Goal: Transaction & Acquisition: Purchase product/service

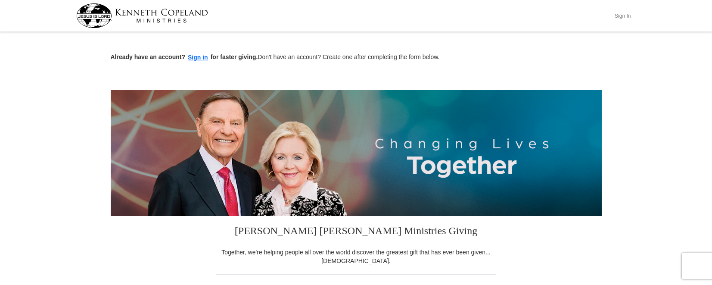
click at [621, 15] on button "Sign In" at bounding box center [623, 15] width 26 height 13
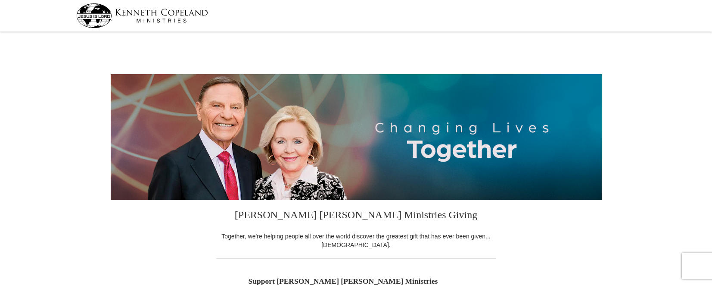
select select "[GEOGRAPHIC_DATA]"
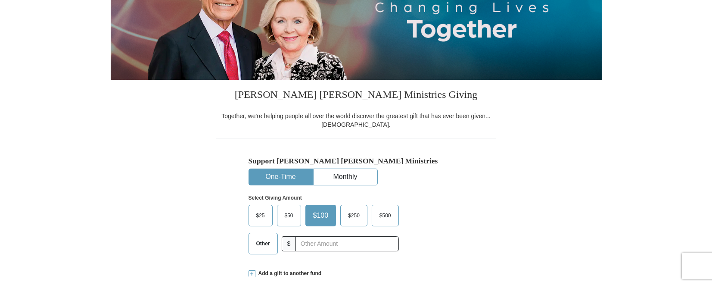
scroll to position [140, 0]
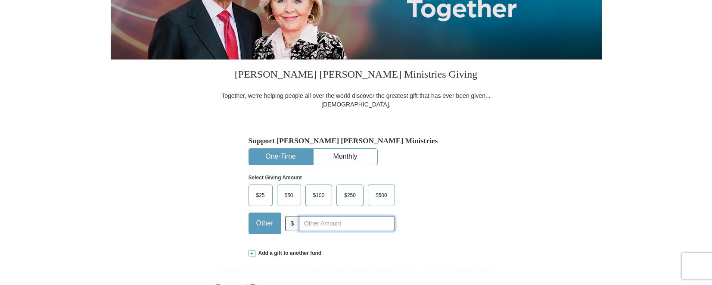
click at [305, 226] on input "text" at bounding box center [347, 223] width 96 height 15
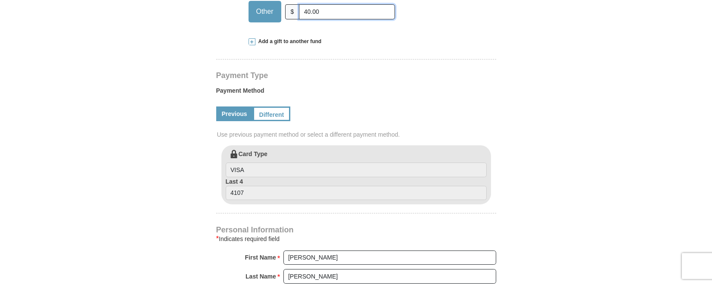
scroll to position [421, 0]
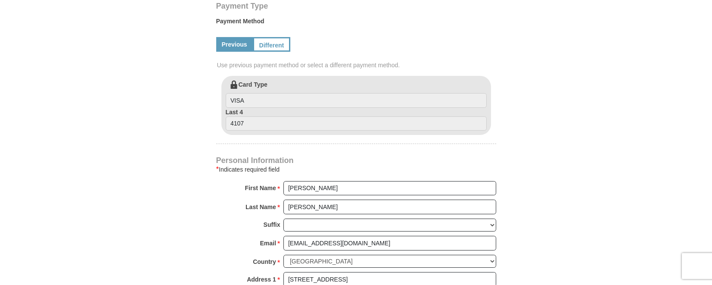
type input "40.00"
click at [314, 188] on input "[PERSON_NAME]" at bounding box center [389, 188] width 213 height 15
type input "[PERSON_NAME] and [PERSON_NAME]"
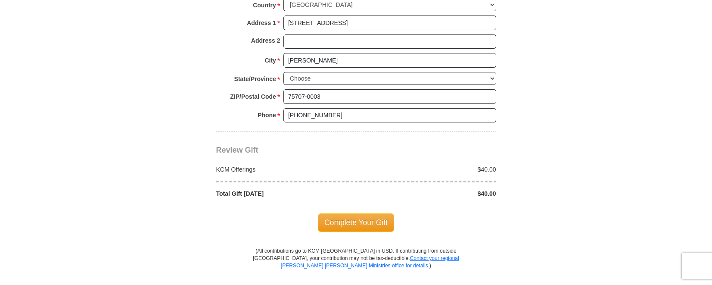
scroll to position [702, 0]
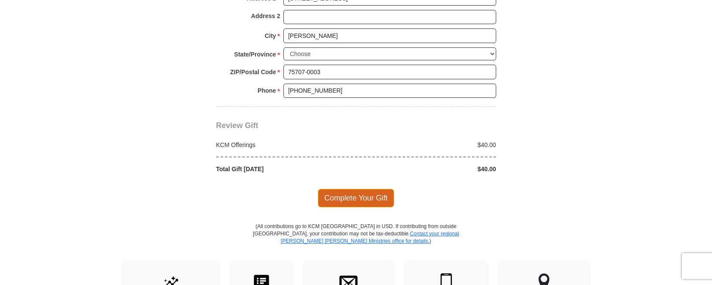
click at [346, 191] on span "Complete Your Gift" at bounding box center [356, 198] width 76 height 18
